Goal: Information Seeking & Learning: Learn about a topic

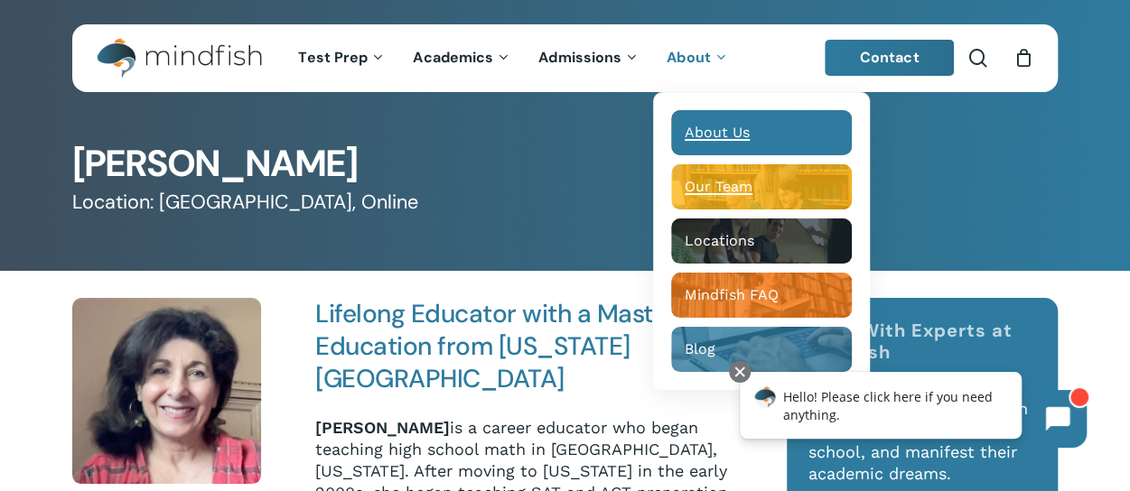
click at [703, 135] on span "About Us" at bounding box center [716, 132] width 65 height 17
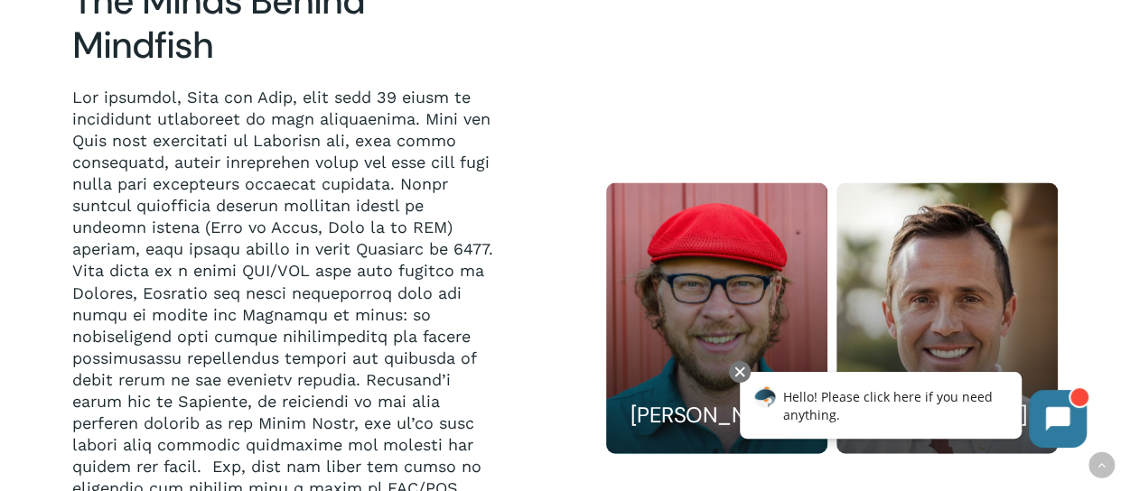
scroll to position [1397, 0]
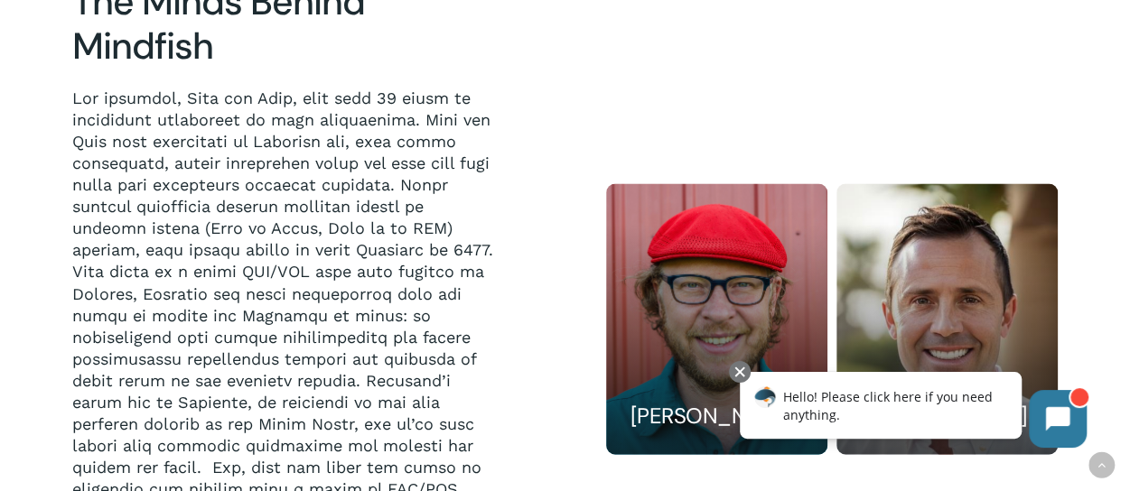
click at [451, 164] on p at bounding box center [283, 380] width 423 height 585
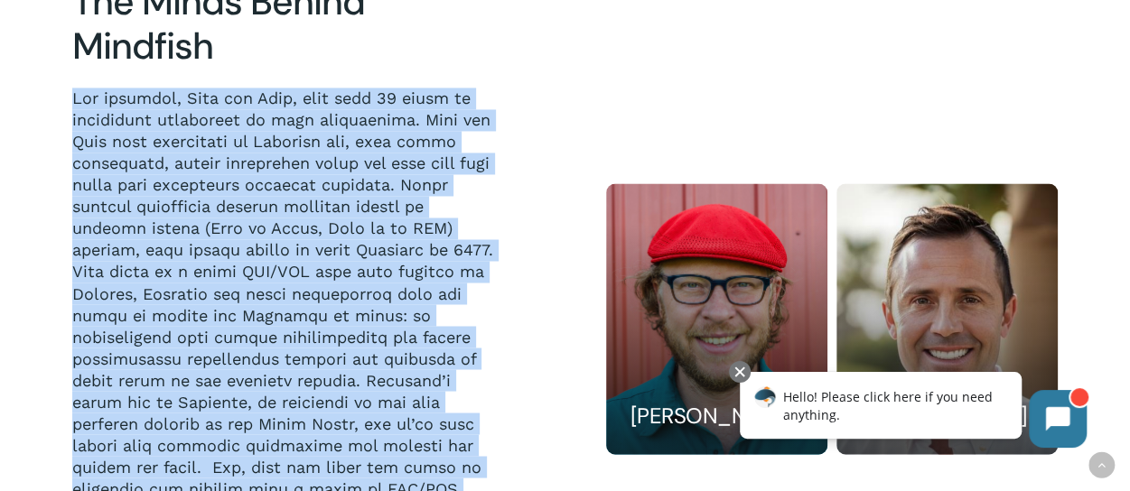
click at [451, 164] on p at bounding box center [283, 380] width 423 height 585
drag, startPoint x: 463, startPoint y: 243, endPoint x: 386, endPoint y: 322, distance: 110.5
click at [386, 322] on p at bounding box center [283, 380] width 423 height 585
click at [468, 305] on p at bounding box center [283, 380] width 423 height 585
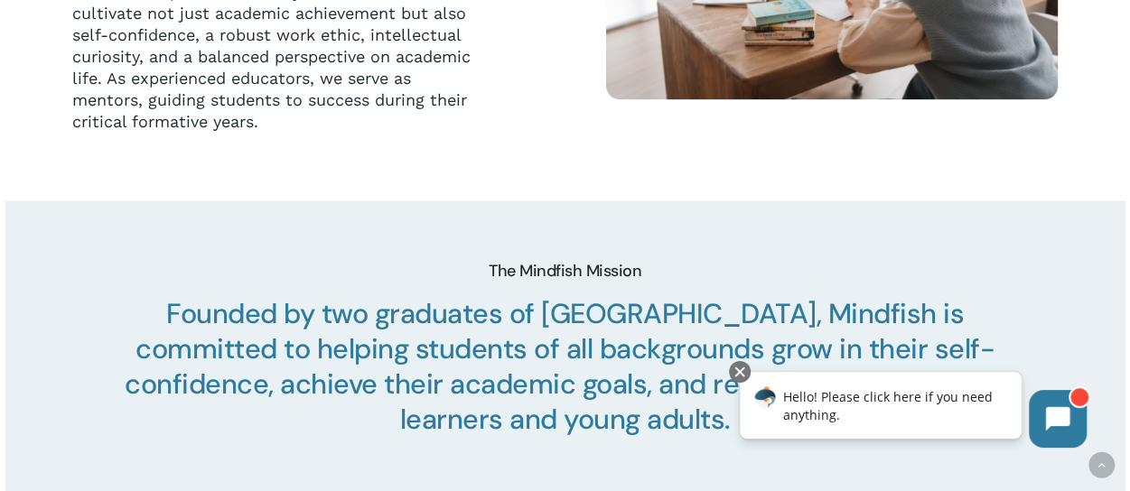
scroll to position [690, 0]
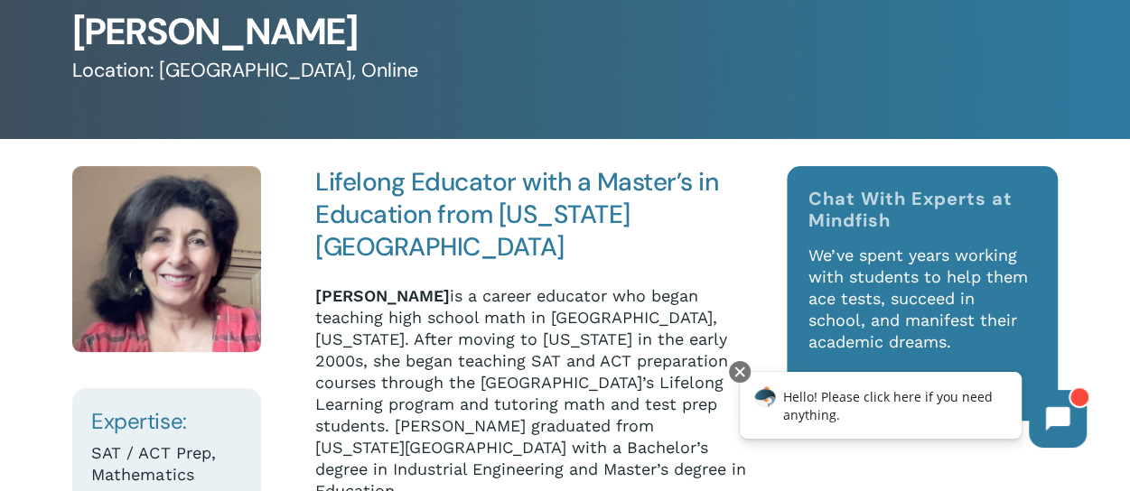
scroll to position [133, 0]
